Goal: Communication & Community: Answer question/provide support

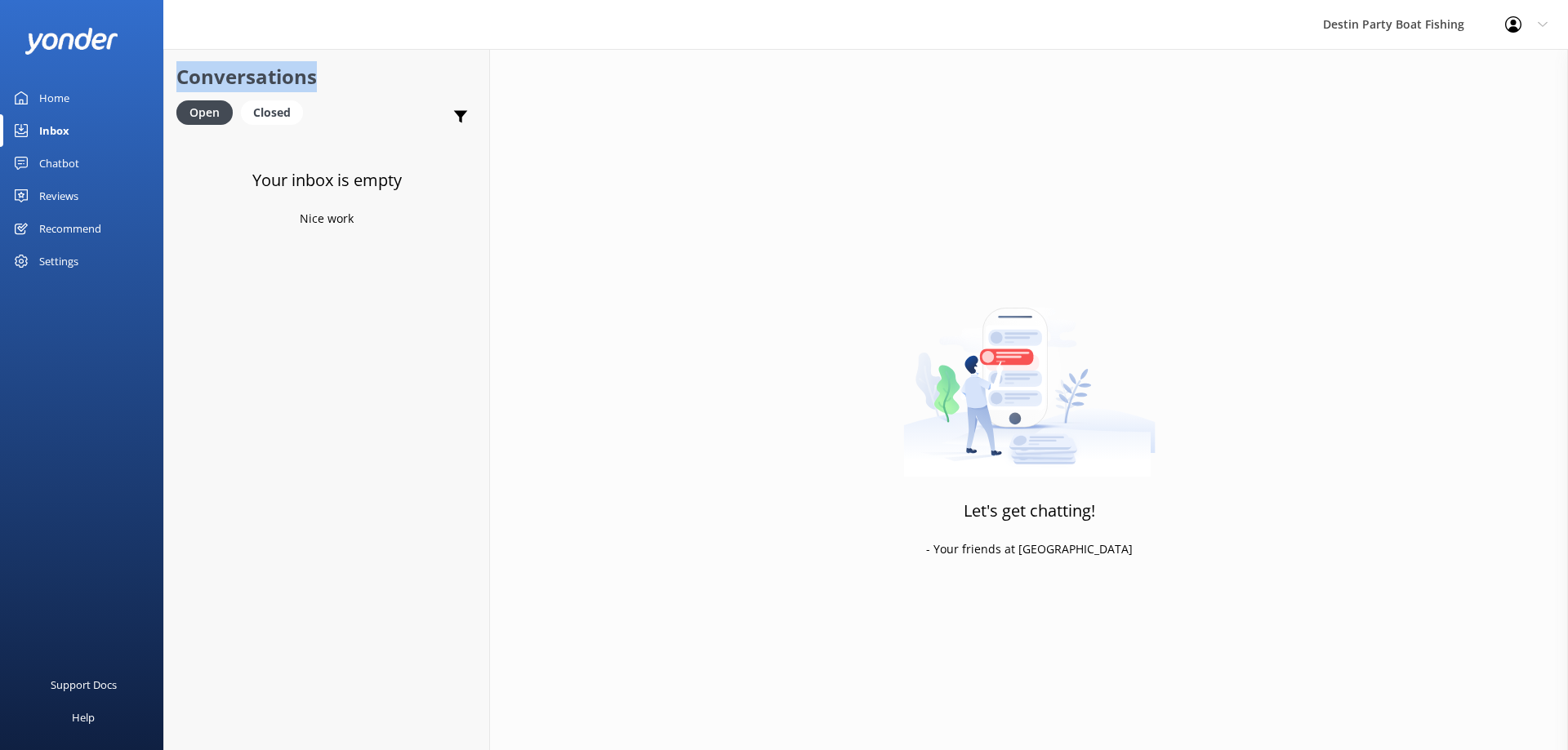
click at [239, 49] on div "Destin Party Boat Fishing Profile Settings Logout Home Inbox Chatbot Content Pr…" at bounding box center [784, 400] width 1568 height 702
drag, startPoint x: 231, startPoint y: 247, endPoint x: 91, endPoint y: 189, distance: 151.5
click at [232, 242] on div "Your inbox is empty Nice work" at bounding box center [327, 510] width 325 height 750
click at [49, 196] on div "Reviews" at bounding box center [58, 196] width 39 height 32
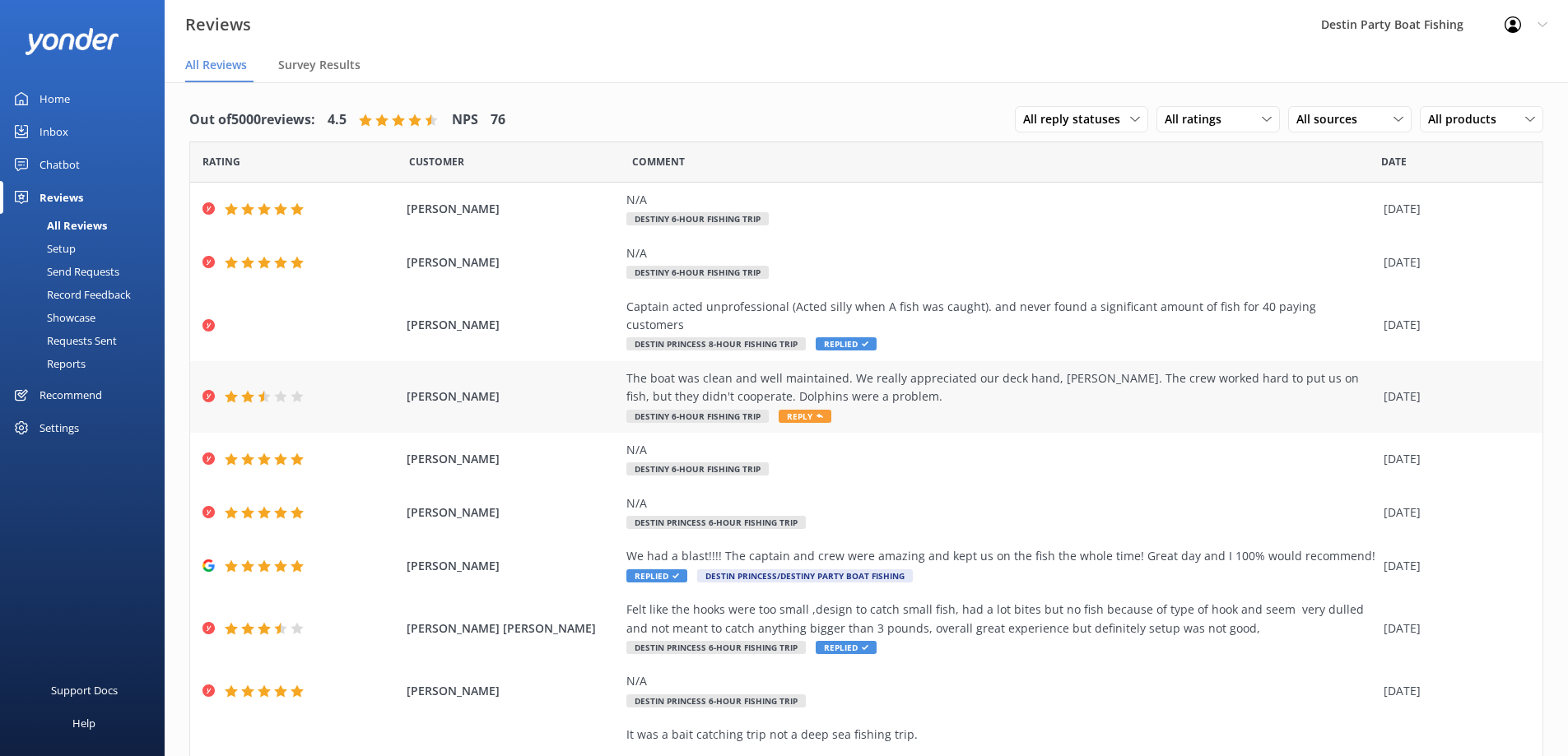
click at [797, 410] on span "Reply" at bounding box center [804, 416] width 53 height 13
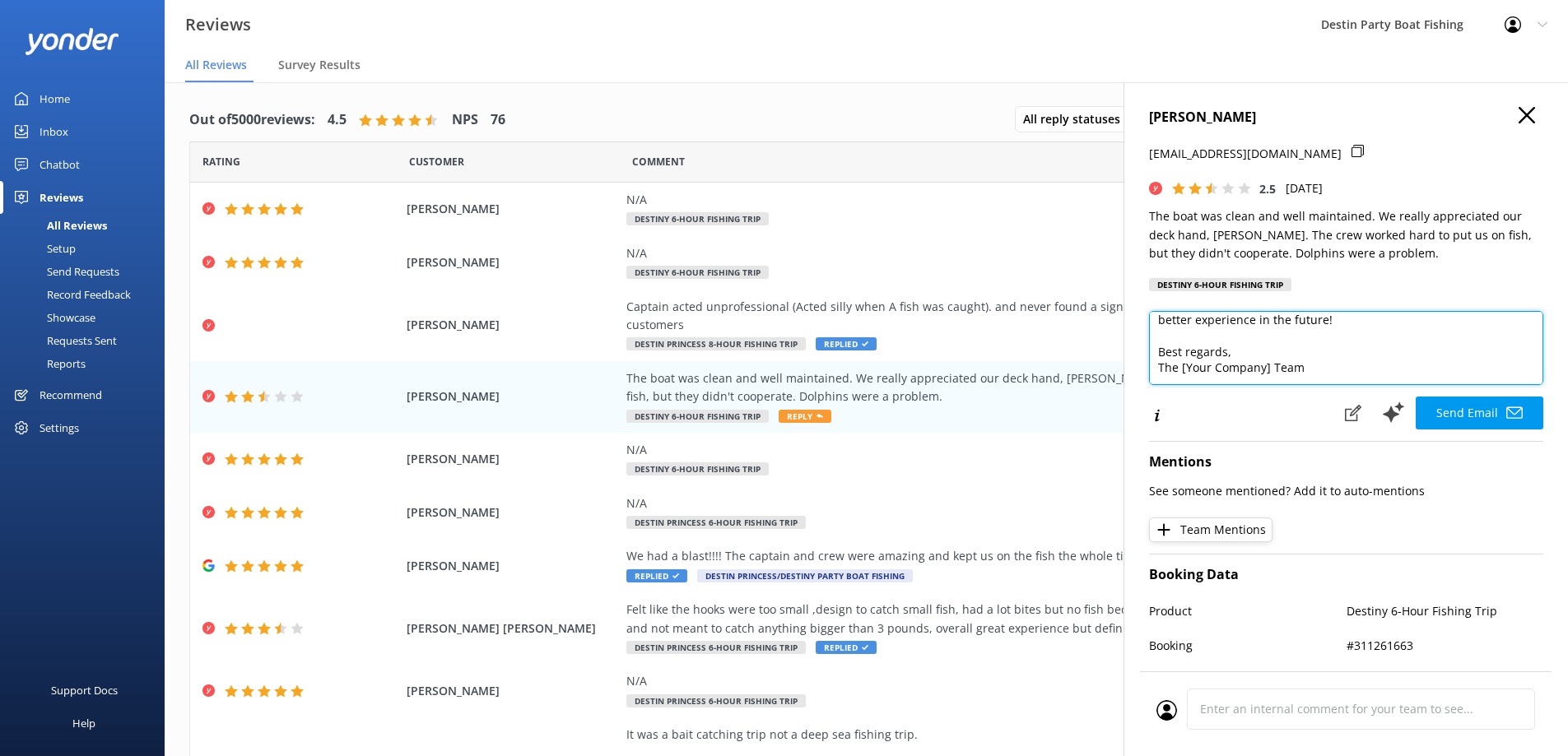
scroll to position [122, 0]
drag, startPoint x: 1271, startPoint y: 372, endPoint x: 1179, endPoint y: 385, distance: 92.9
click at [1179, 385] on textarea "Hi [PERSON_NAME], Thank you for your feedback and for recognizing our crew and …" at bounding box center [1346, 347] width 394 height 74
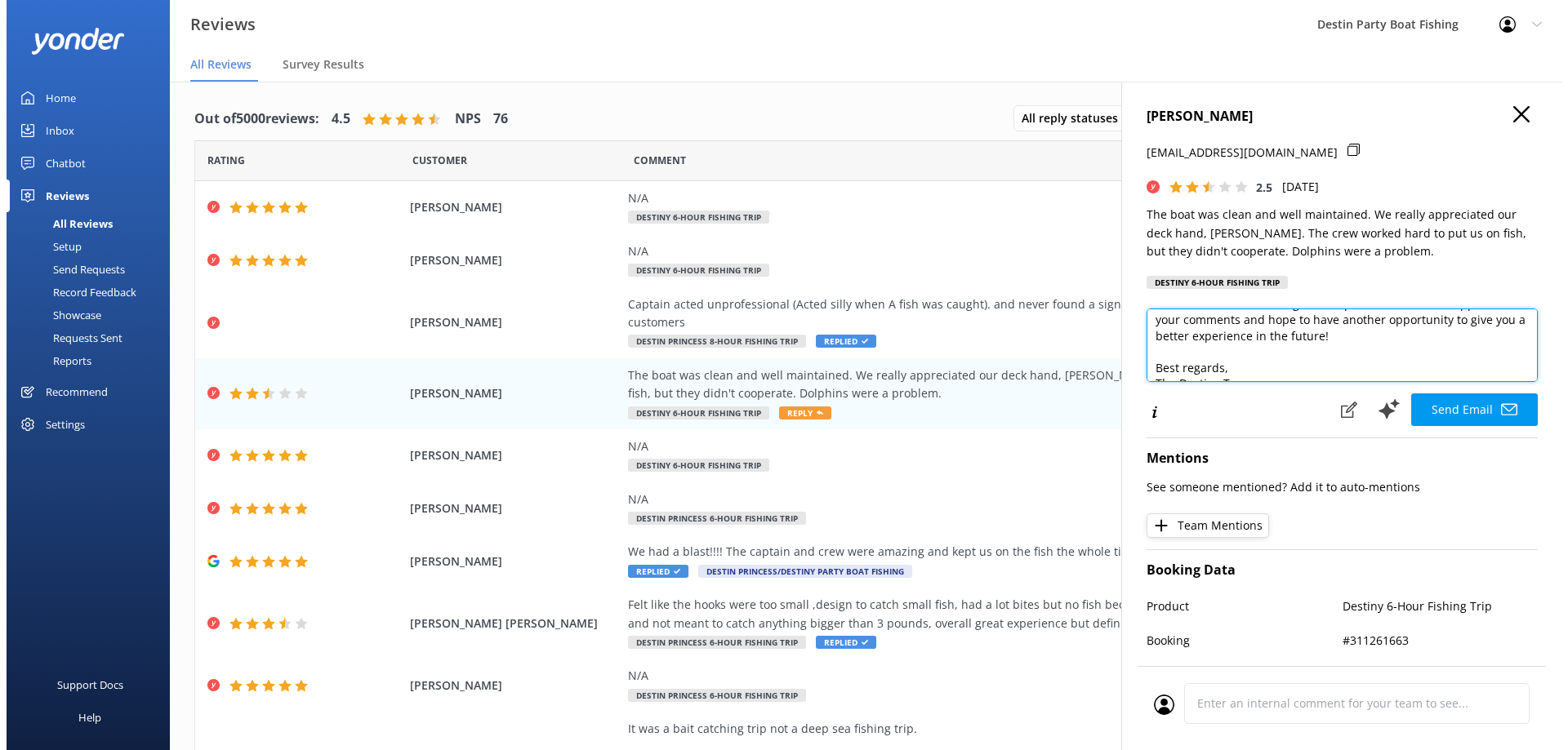
scroll to position [120, 0]
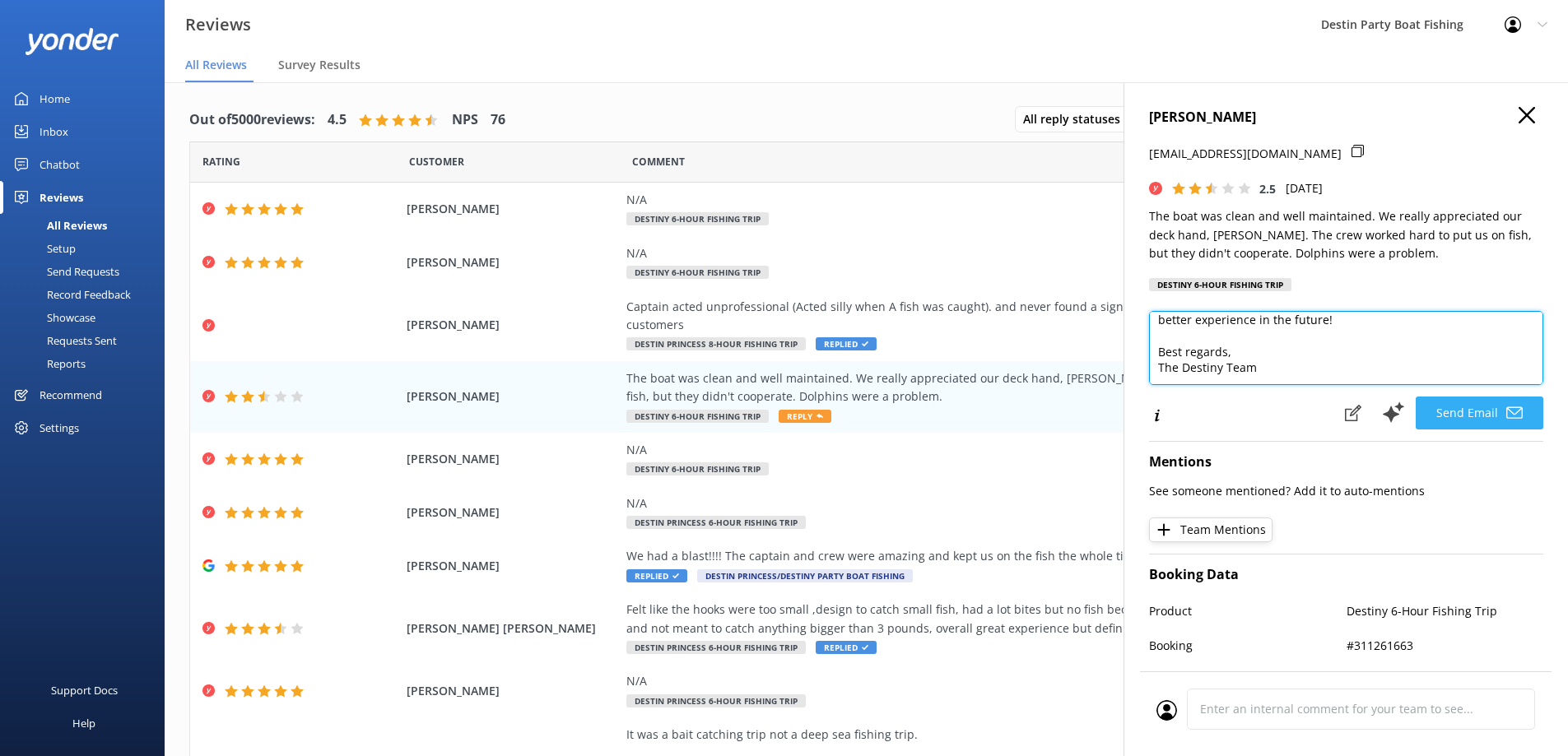
type textarea "Hi [PERSON_NAME], Thank you for your feedback and for recognizing our crew and …"
click at [1451, 424] on button "Send Email" at bounding box center [1479, 412] width 127 height 33
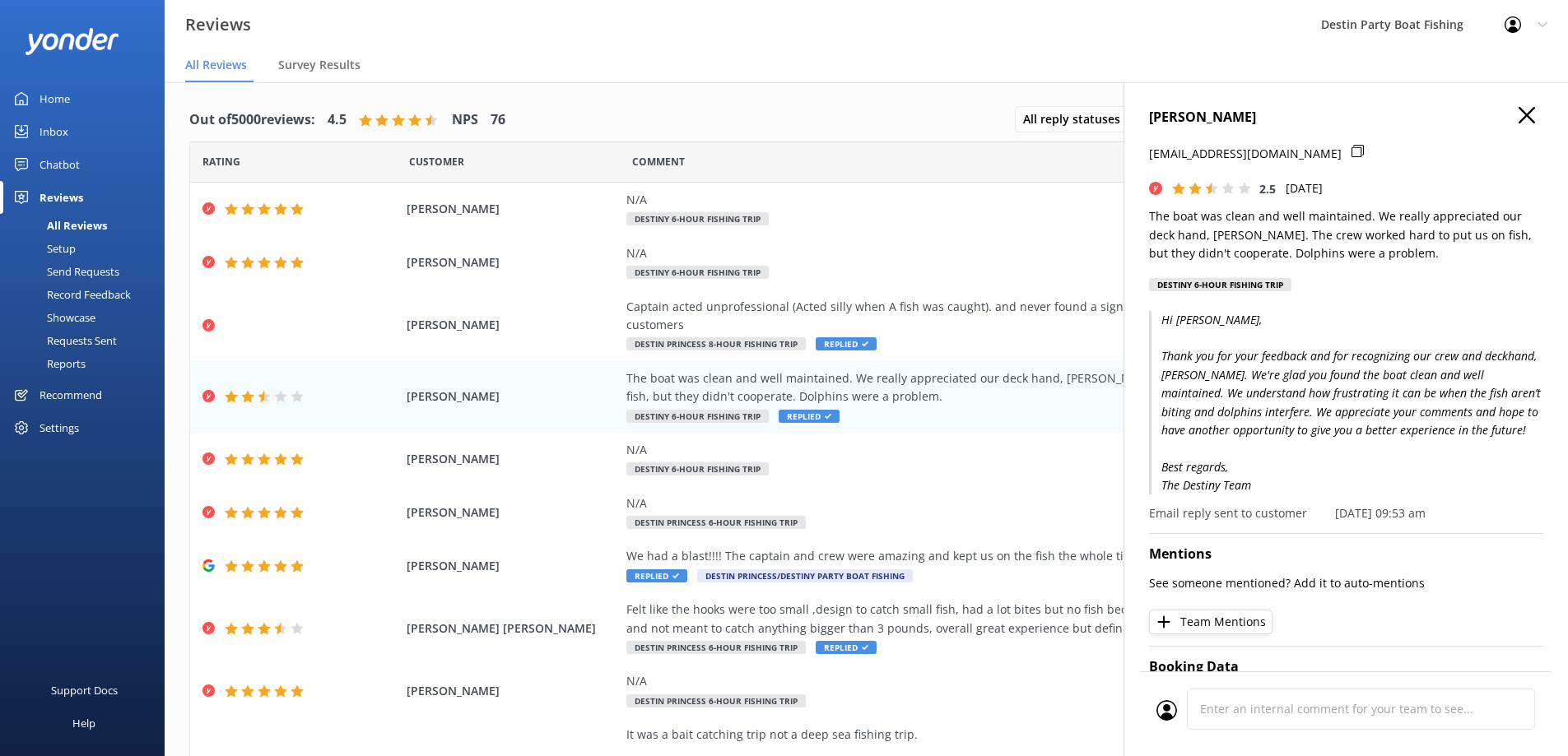
click at [1506, 108] on div "[PERSON_NAME] [EMAIL_ADDRESS][DOMAIN_NAME] 2.5 [DATE] The boat was clean and we…" at bounding box center [1346, 460] width 444 height 756
click at [1495, 111] on h4 "[PERSON_NAME]" at bounding box center [1346, 118] width 394 height 21
click at [1525, 127] on h4 "[PERSON_NAME]" at bounding box center [1346, 118] width 394 height 21
click at [1518, 114] on icon "button" at bounding box center [1526, 115] width 16 height 16
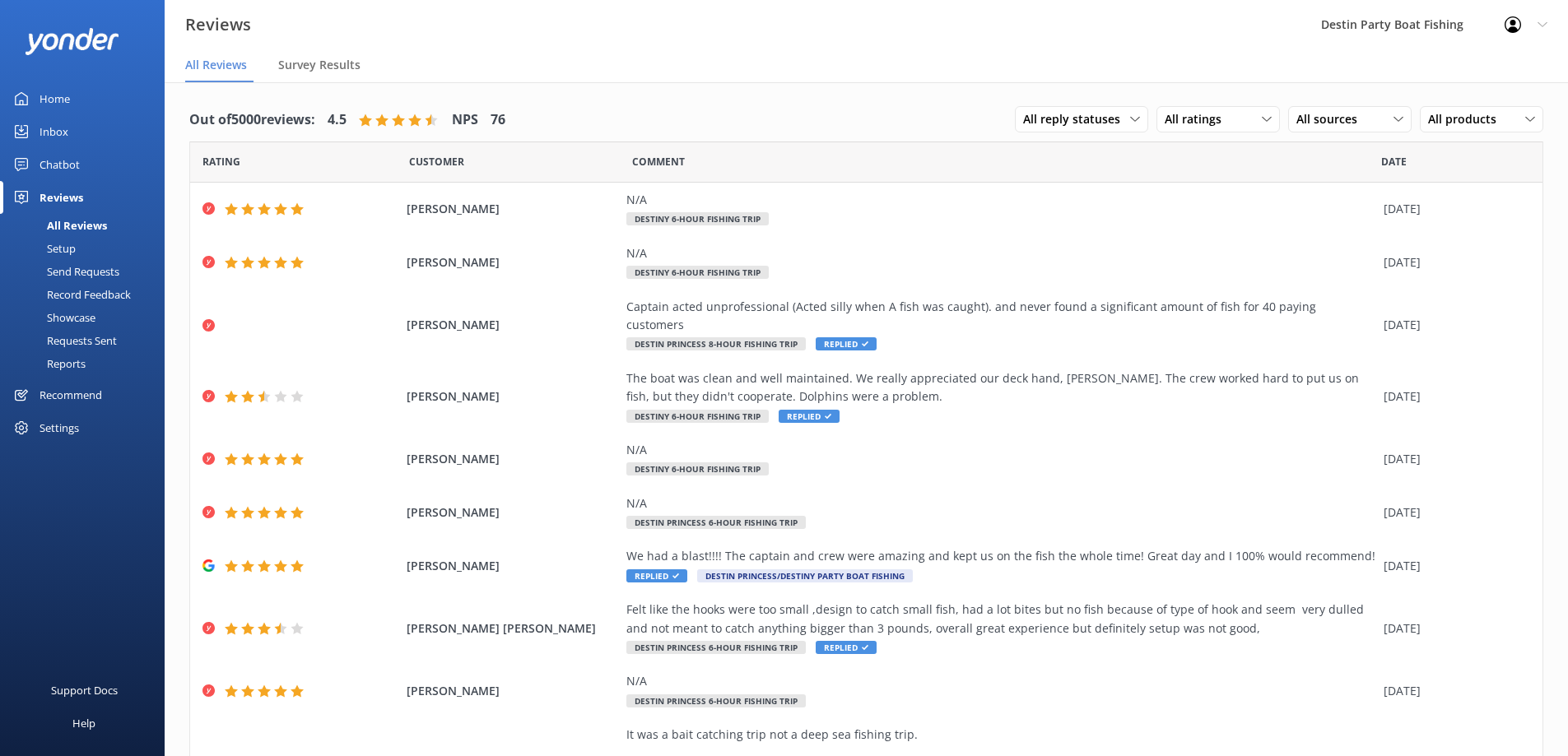
click at [75, 106] on link "Home" at bounding box center [82, 99] width 165 height 33
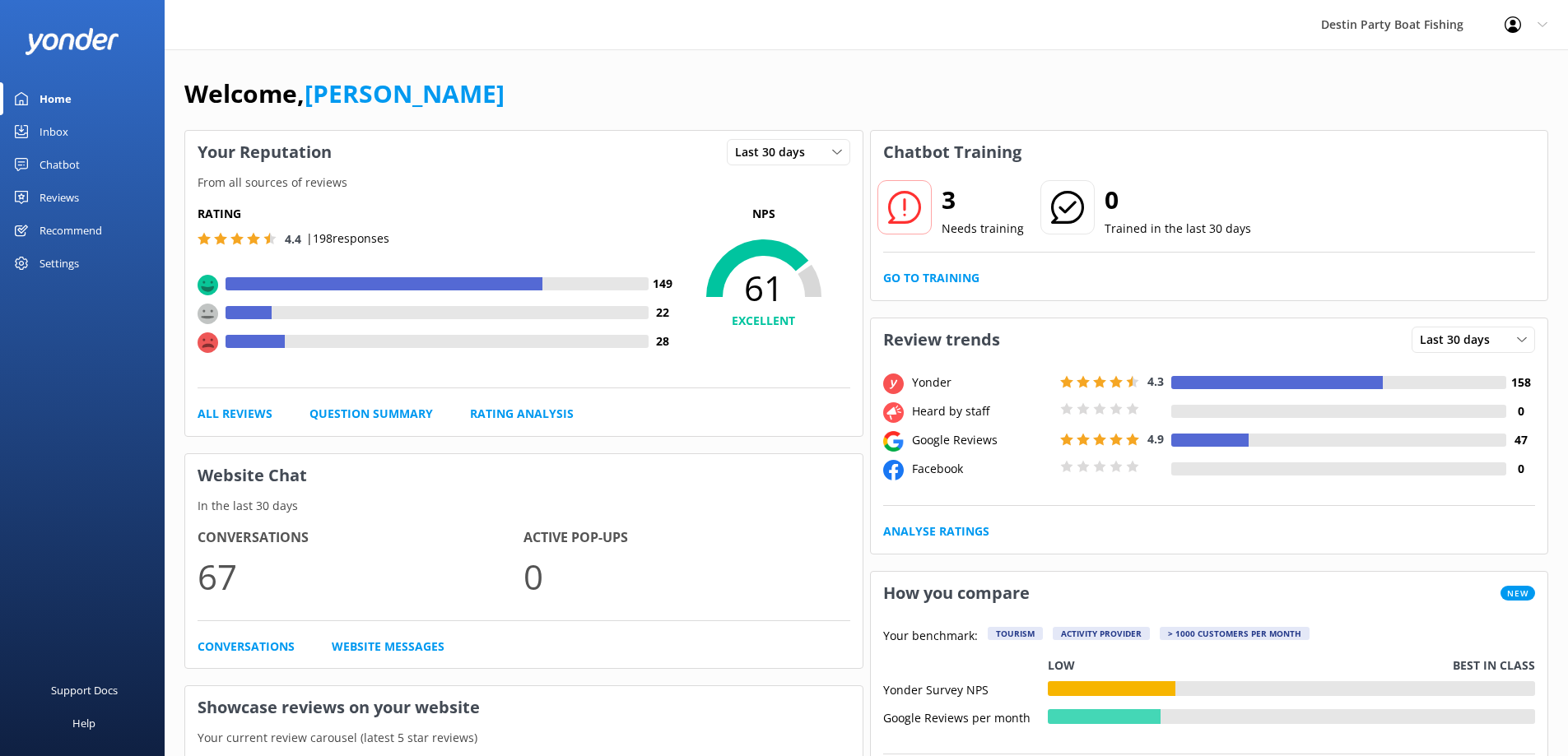
click at [70, 134] on link "Inbox" at bounding box center [82, 131] width 165 height 33
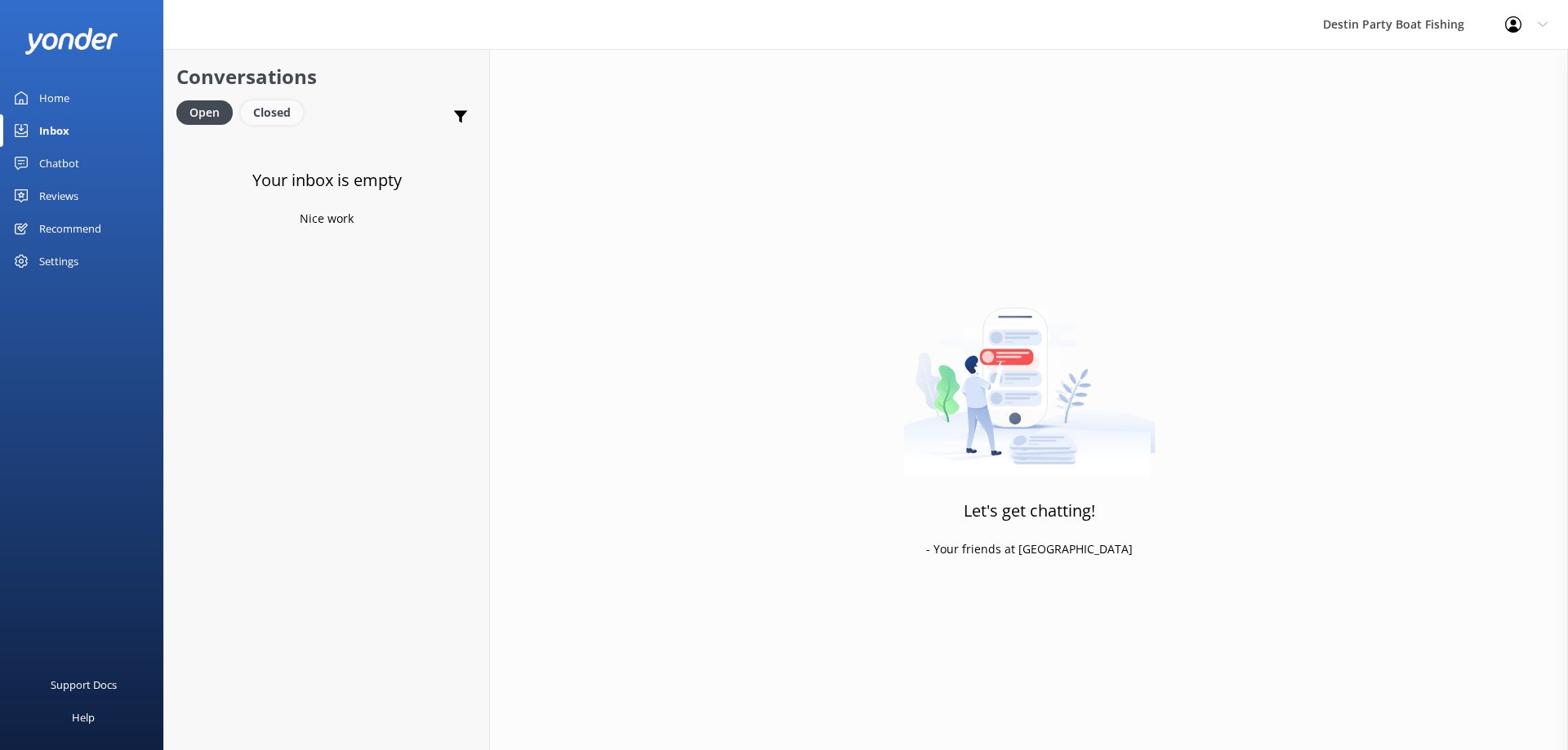
click at [265, 111] on div "Closed" at bounding box center [272, 113] width 62 height 25
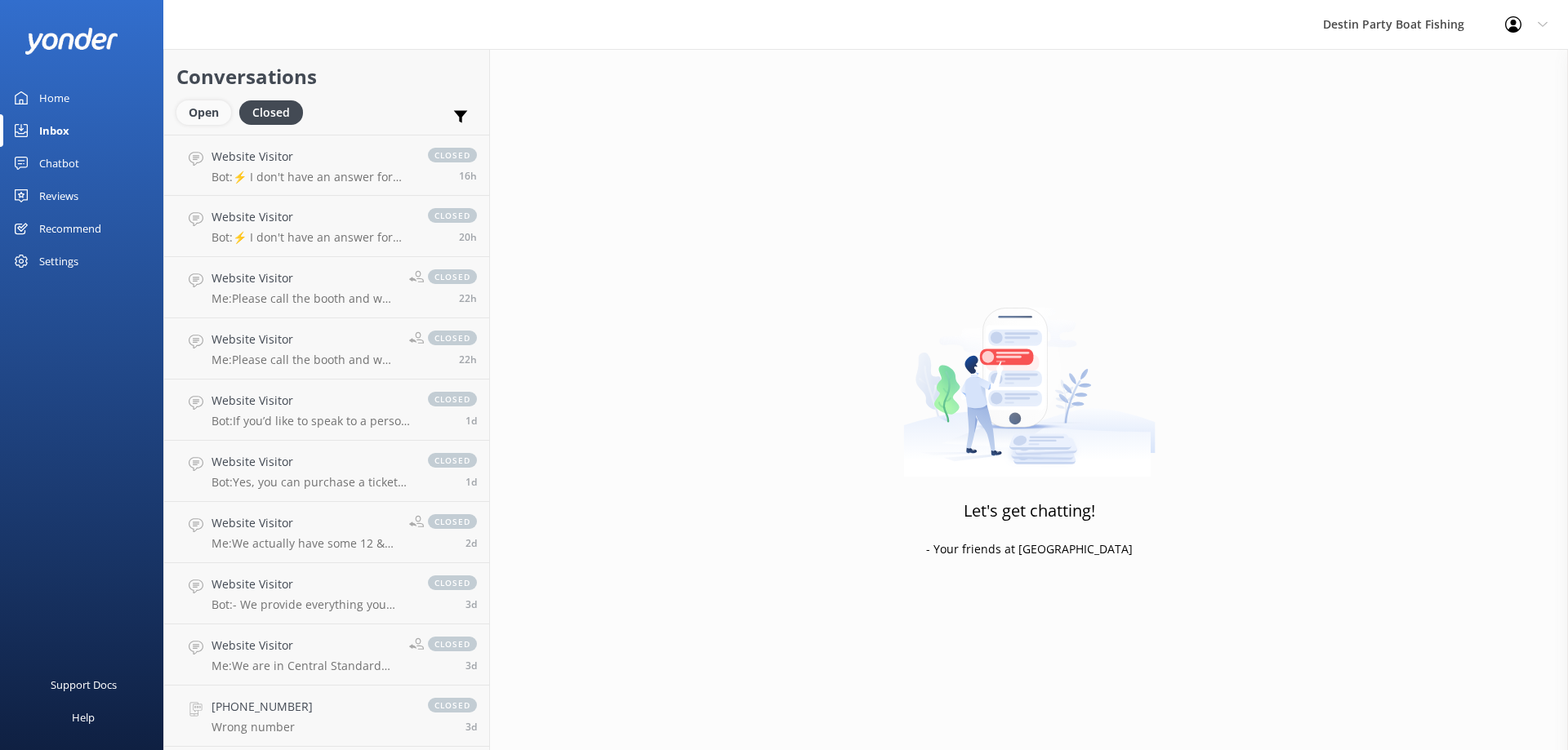
click at [201, 110] on div "Open" at bounding box center [204, 113] width 55 height 25
